Goal: Information Seeking & Learning: Learn about a topic

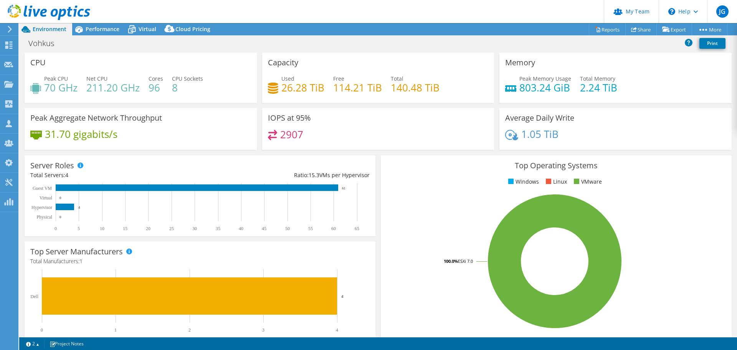
select select "EULondon"
select select "GBP"
click at [97, 30] on span "Performance" at bounding box center [103, 28] width 34 height 7
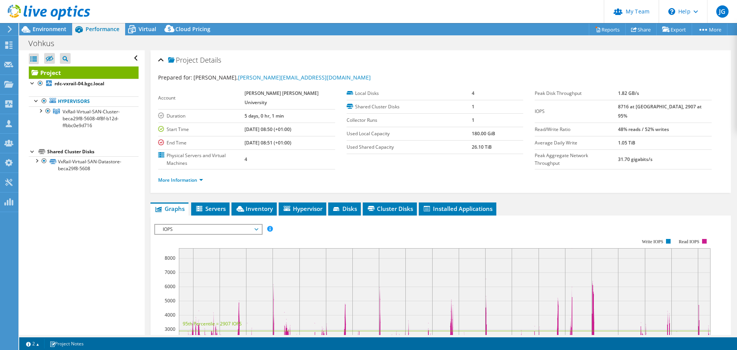
click at [186, 224] on span "IOPS" at bounding box center [208, 228] width 99 height 9
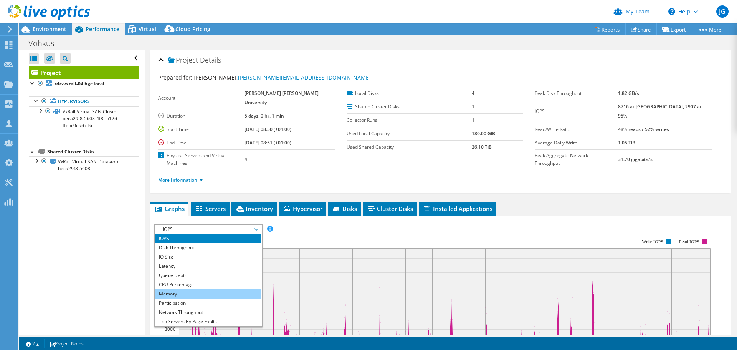
click at [191, 289] on li "Memory" at bounding box center [208, 293] width 106 height 9
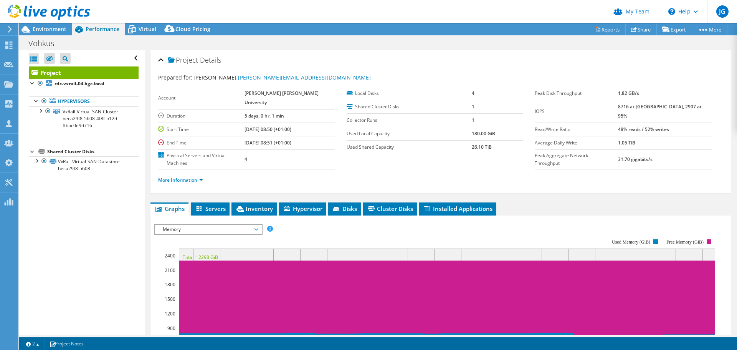
scroll to position [115, 0]
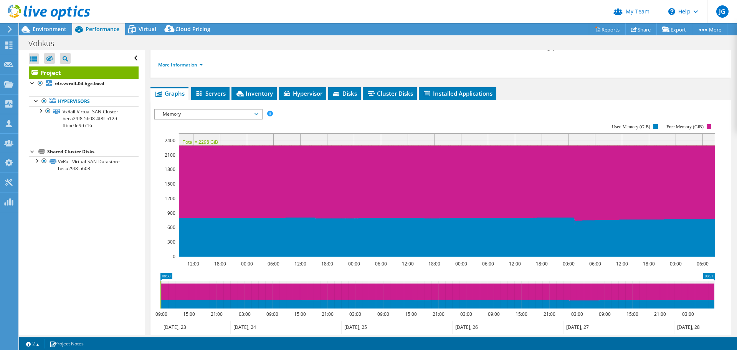
click at [211, 89] on span "Servers" at bounding box center [210, 93] width 31 height 8
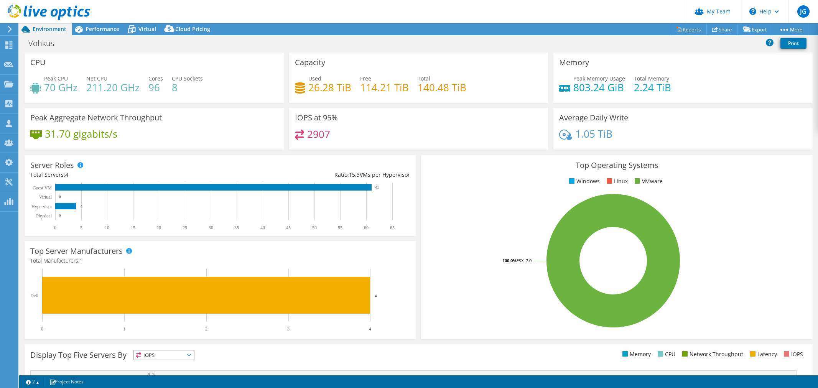
select select "EULondon"
select select "GBP"
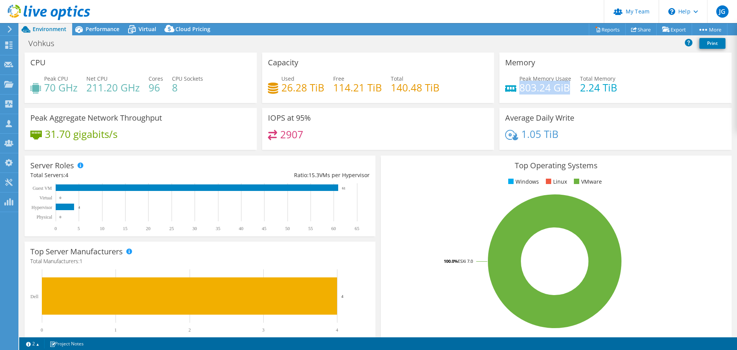
drag, startPoint x: 566, startPoint y: 87, endPoint x: 538, endPoint y: 95, distance: 29.8
click at [519, 86] on h4 "803.24 GiB" at bounding box center [545, 87] width 52 height 8
click at [615, 84] on div "Peak Memory Usage 803.24 GiB Total Memory 2.24 TiB" at bounding box center [615, 86] width 221 height 25
click at [94, 31] on span "Performance" at bounding box center [103, 28] width 34 height 7
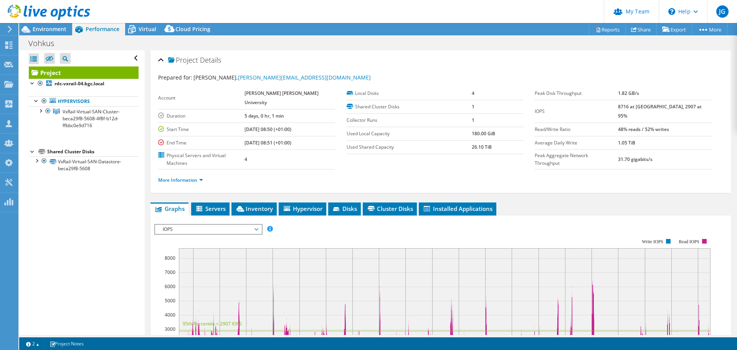
click at [188, 224] on span "IOPS" at bounding box center [208, 228] width 99 height 9
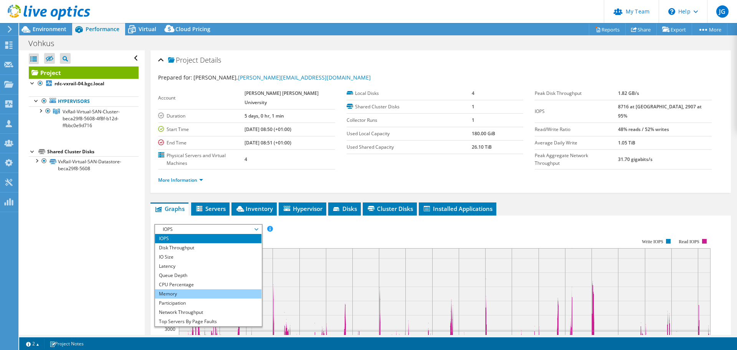
click at [190, 289] on li "Memory" at bounding box center [208, 293] width 106 height 9
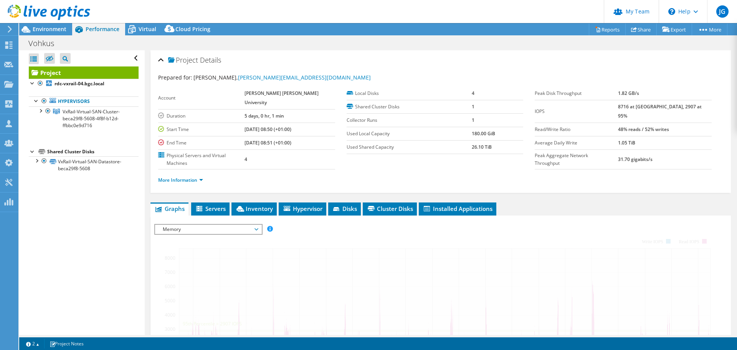
click at [302, 220] on div "IOPS Disk Throughput IO Size Latency Queue Depth CPU Percentage Memory Page Fau…" at bounding box center [440, 353] width 572 height 266
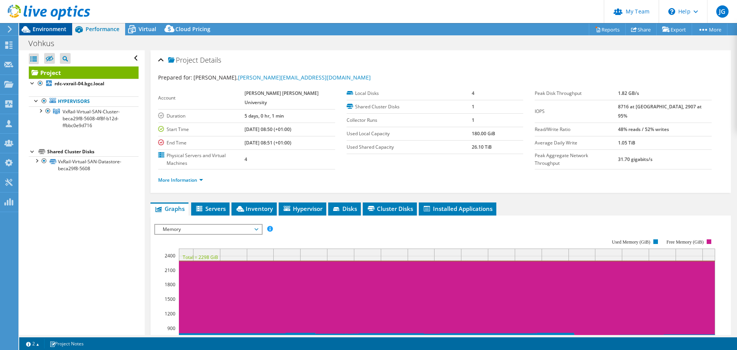
click at [44, 28] on span "Environment" at bounding box center [50, 28] width 34 height 7
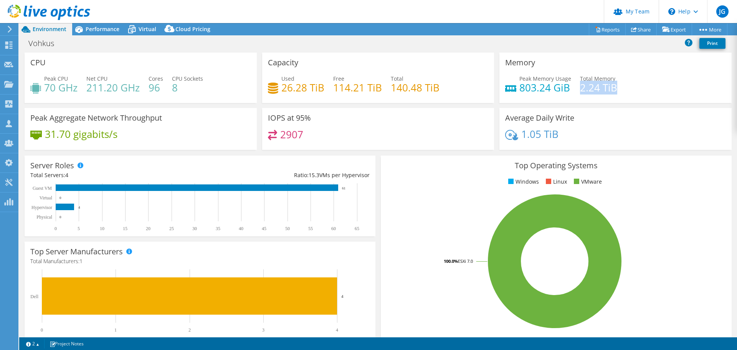
drag, startPoint x: 615, startPoint y: 88, endPoint x: 575, endPoint y: 87, distance: 39.5
click at [575, 87] on div "Peak Memory Usage 803.24 GiB Total Memory 2.24 TiB" at bounding box center [615, 86] width 221 height 25
click at [630, 88] on div "Peak Memory Usage 803.24 GiB Total Memory 2.24 TiB" at bounding box center [615, 86] width 221 height 25
click at [99, 30] on span "Performance" at bounding box center [103, 28] width 34 height 7
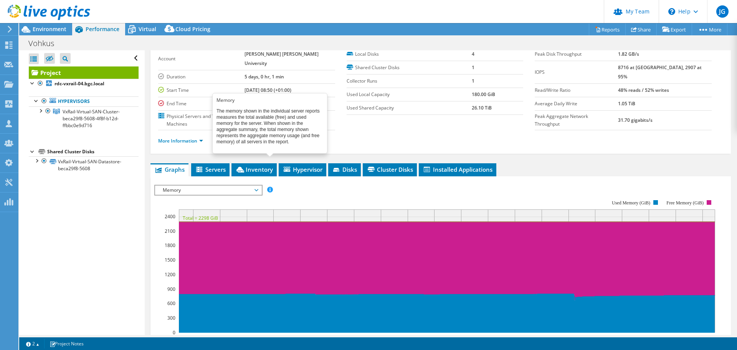
scroll to position [115, 0]
